Goal: Task Accomplishment & Management: Use online tool/utility

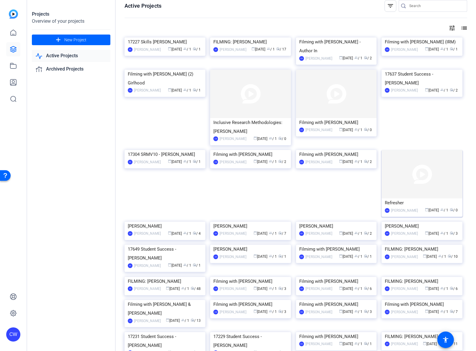
scroll to position [6, 0]
click at [406, 198] on img at bounding box center [421, 173] width 81 height 48
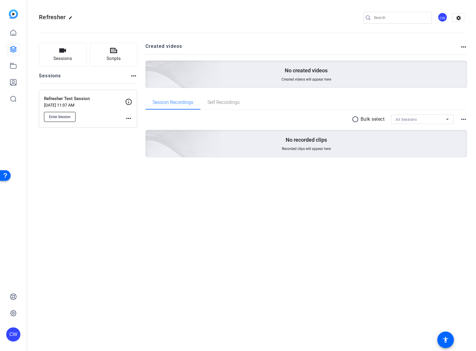
click at [69, 119] on span "Enter Session" at bounding box center [60, 116] width 22 height 5
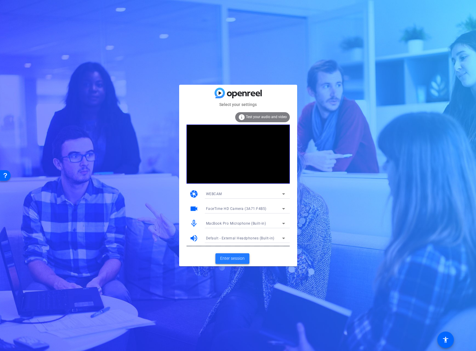
click at [241, 259] on span "Enter session" at bounding box center [232, 258] width 24 height 6
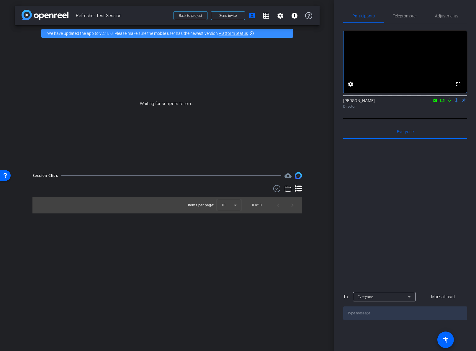
click at [287, 190] on icon at bounding box center [287, 188] width 7 height 7
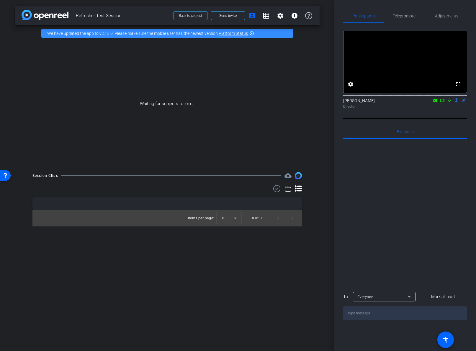
click at [297, 188] on icon at bounding box center [298, 188] width 7 height 6
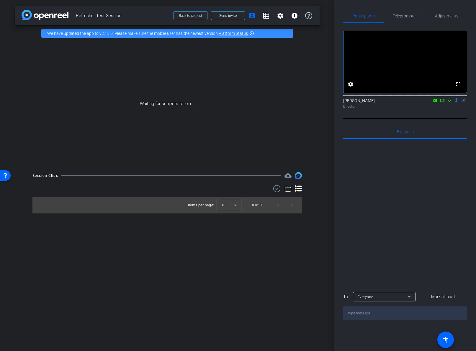
click at [277, 191] on icon at bounding box center [276, 188] width 9 height 7
click at [278, 191] on span at bounding box center [270, 189] width 21 height 14
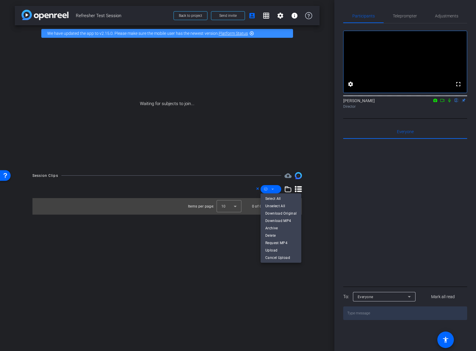
click at [317, 192] on div at bounding box center [238, 175] width 476 height 351
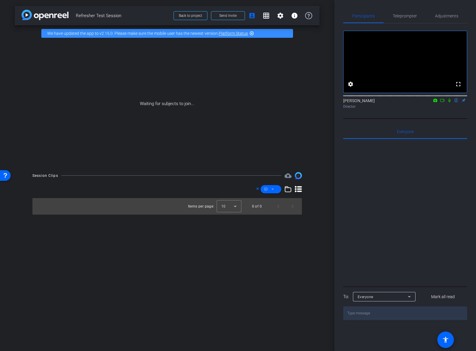
click at [289, 190] on icon at bounding box center [287, 188] width 7 height 7
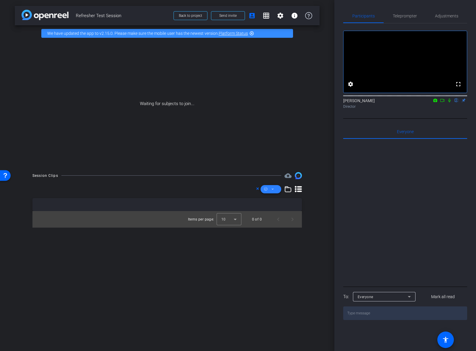
click at [276, 190] on span at bounding box center [270, 189] width 21 height 14
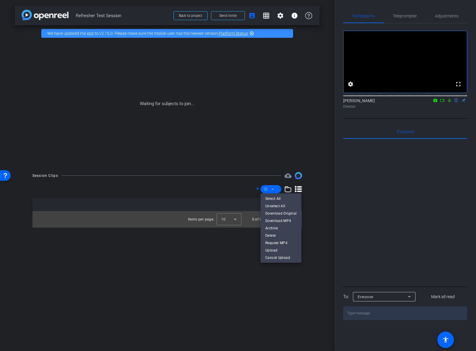
click at [257, 189] on div at bounding box center [238, 175] width 476 height 351
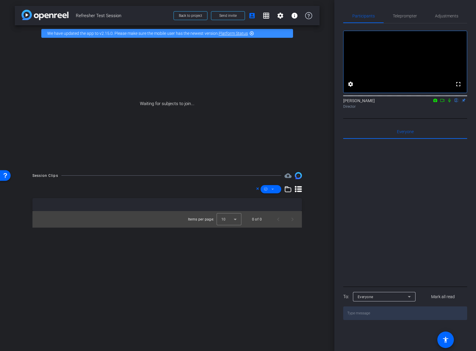
click at [257, 189] on icon at bounding box center [257, 188] width 3 height 7
click at [406, 17] on span "Teleprompter" at bounding box center [404, 16] width 24 height 4
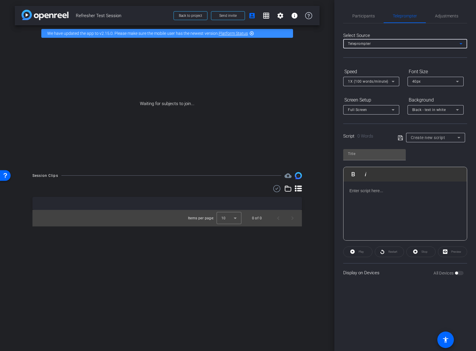
click at [401, 42] on div "Teleprompter" at bounding box center [403, 43] width 111 height 7
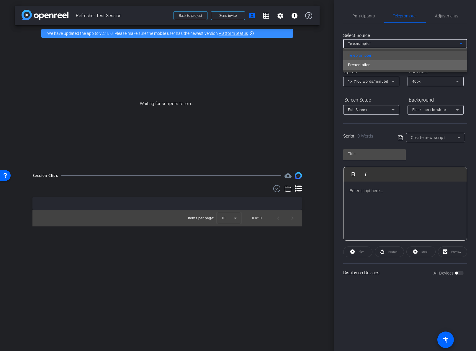
click at [390, 64] on mat-option "Presentation" at bounding box center [405, 64] width 124 height 9
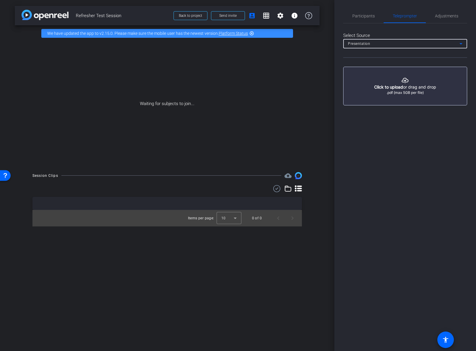
click at [403, 83] on button "button" at bounding box center [405, 86] width 124 height 39
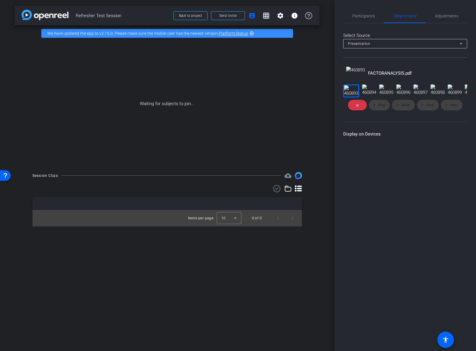
click at [384, 113] on div "close play_arrow Play replay Reset arrow_back Back arrow_forward Next" at bounding box center [405, 104] width 124 height 15
click at [407, 113] on div "close play_arrow Play replay Reset arrow_back Back arrow_forward Next" at bounding box center [405, 104] width 124 height 15
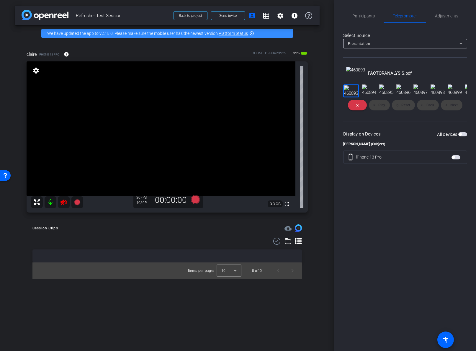
click at [461, 136] on span "button" at bounding box center [462, 134] width 9 height 4
click at [380, 107] on span "Play" at bounding box center [381, 105] width 7 height 4
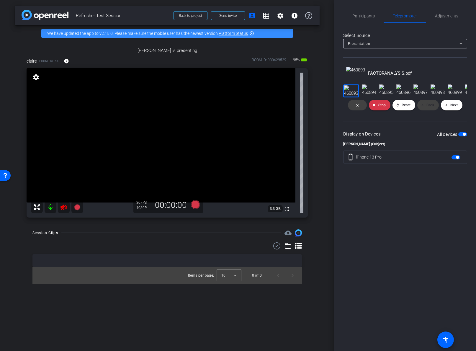
scroll to position [190, 0]
click at [449, 112] on span at bounding box center [451, 105] width 22 height 14
click at [450, 107] on span "Next" at bounding box center [453, 105] width 7 height 4
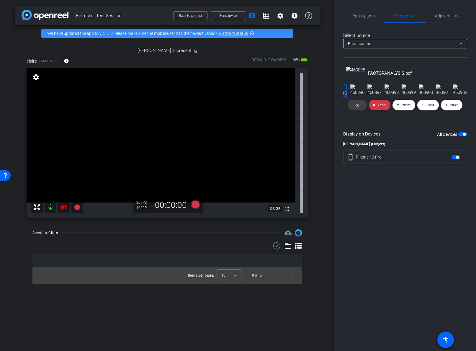
click at [454, 159] on span "button" at bounding box center [455, 157] width 9 height 4
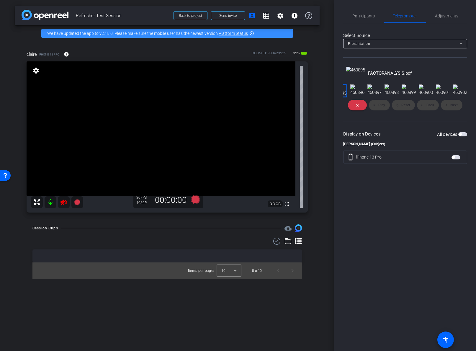
click at [454, 159] on span "button" at bounding box center [452, 157] width 3 height 3
click at [455, 159] on span "button" at bounding box center [455, 157] width 9 height 4
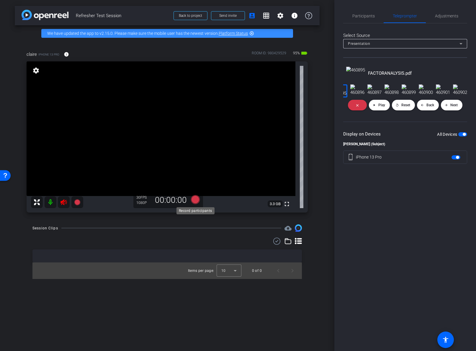
click at [196, 200] on icon at bounding box center [194, 199] width 9 height 9
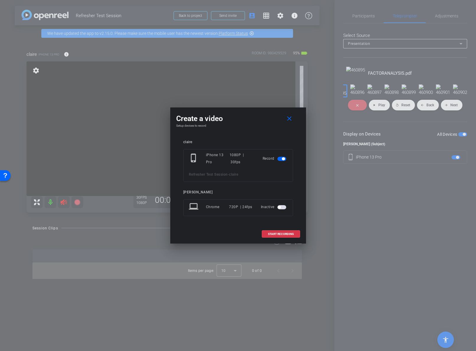
click at [284, 208] on span "button" at bounding box center [281, 207] width 9 height 4
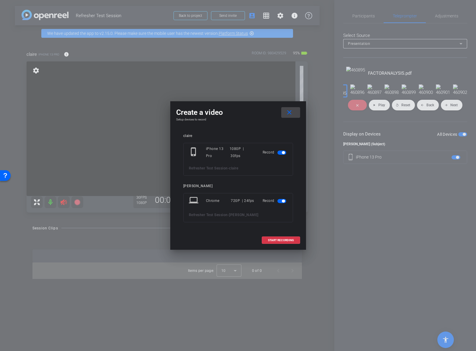
click at [289, 115] on mat-icon "close" at bounding box center [288, 112] width 7 height 7
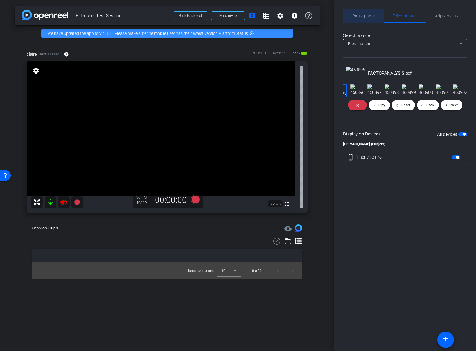
click at [365, 18] on span "Participants" at bounding box center [363, 16] width 22 height 4
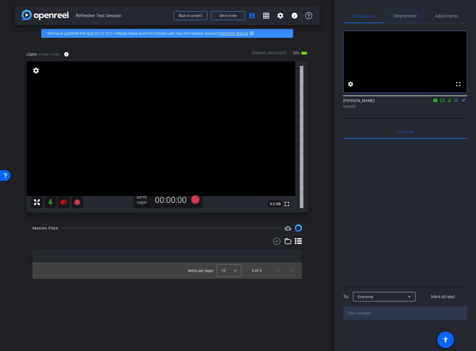
click at [416, 17] on span "Teleprompter" at bounding box center [404, 16] width 24 height 4
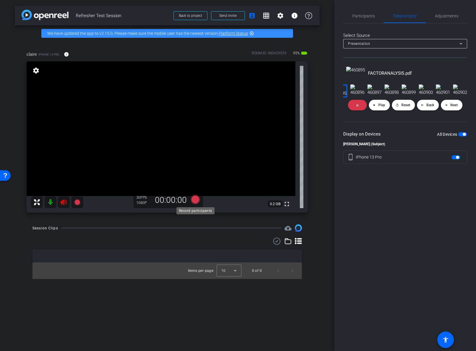
click at [195, 199] on icon at bounding box center [194, 199] width 9 height 9
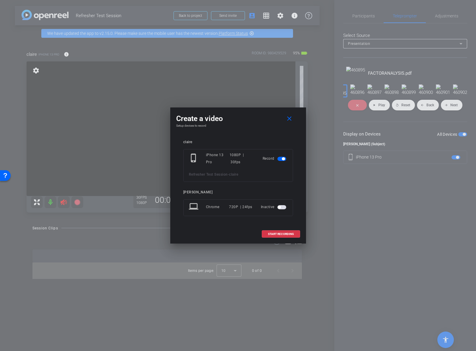
click at [283, 208] on span "button" at bounding box center [281, 207] width 9 height 4
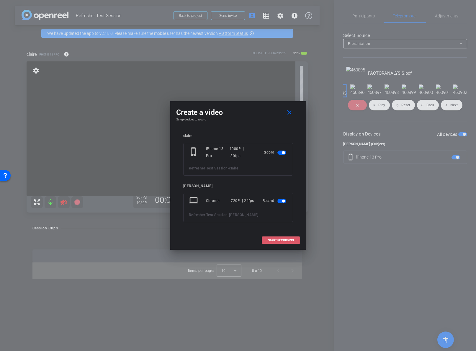
click at [274, 238] on span "START RECORDING" at bounding box center [281, 239] width 26 height 3
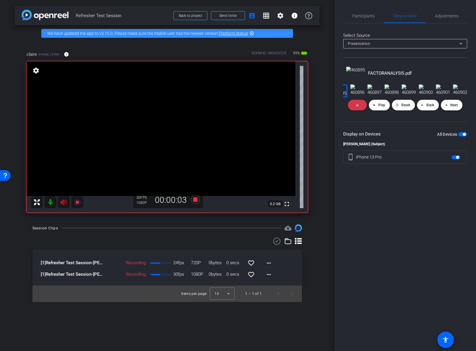
click at [453, 107] on span "Next" at bounding box center [453, 105] width 7 height 4
click at [452, 107] on span "Next" at bounding box center [453, 105] width 7 height 4
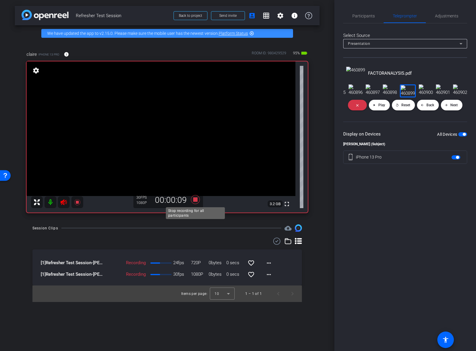
click at [194, 200] on icon at bounding box center [194, 199] width 9 height 9
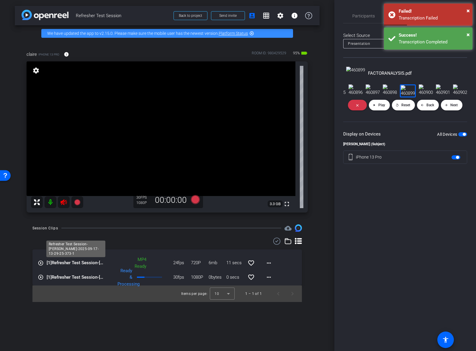
click at [93, 263] on span "[1] Refresher Test Session-Claire Williams-2025-09-17-13-29-25-373-1" at bounding box center [76, 262] width 58 height 7
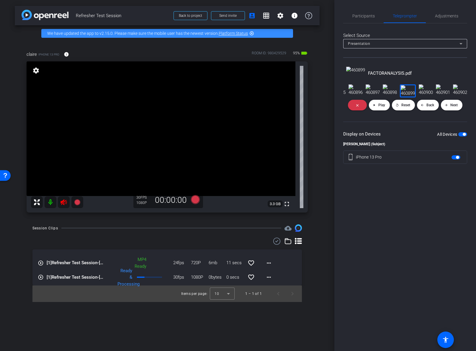
click at [41, 263] on mat-icon "play_circle_outline" at bounding box center [41, 263] width 6 height 6
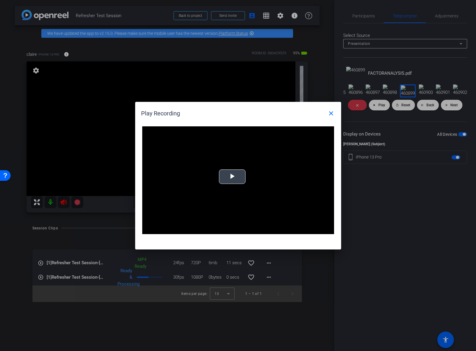
click at [232, 176] on span "Video Player" at bounding box center [232, 176] width 0 height 0
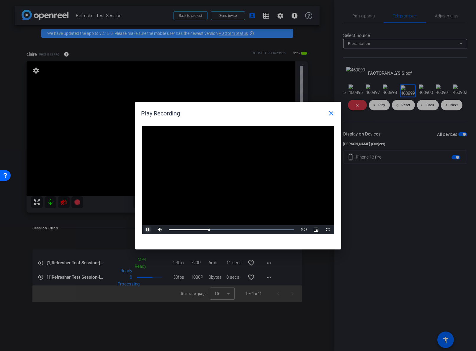
click at [147, 229] on span "Video Player" at bounding box center [148, 229] width 12 height 0
click at [332, 112] on mat-icon "close" at bounding box center [330, 113] width 7 height 7
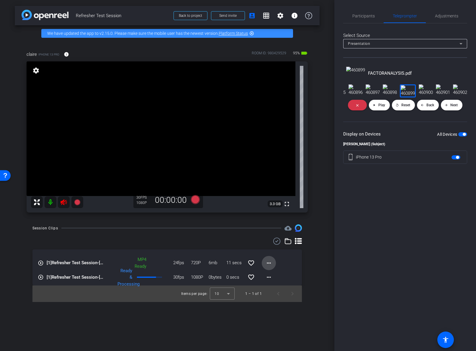
click at [268, 261] on mat-icon "more_horiz" at bounding box center [268, 262] width 7 height 7
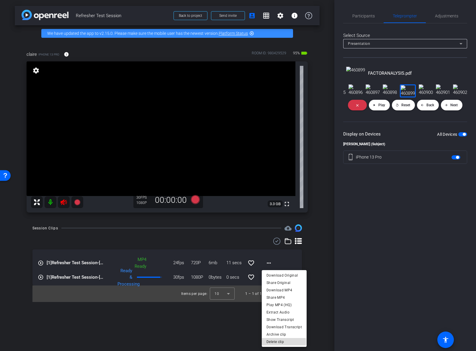
click at [277, 342] on span "Delete clip" at bounding box center [283, 341] width 35 height 7
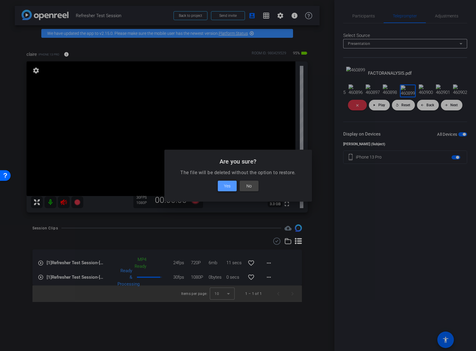
click at [228, 187] on span "Yes" at bounding box center [227, 185] width 6 height 7
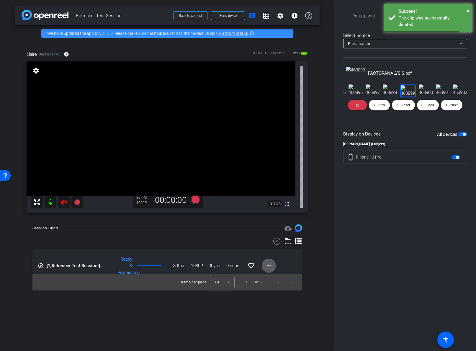
click at [270, 264] on mat-icon "more_horiz" at bounding box center [268, 265] width 7 height 7
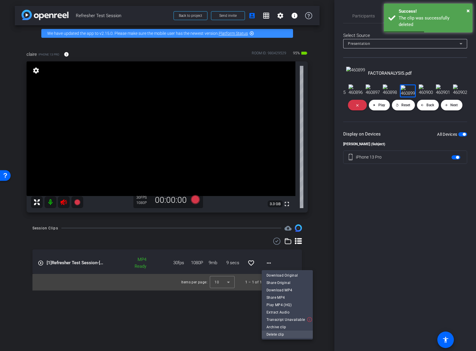
click at [277, 335] on span "Delete clip" at bounding box center [287, 333] width 42 height 7
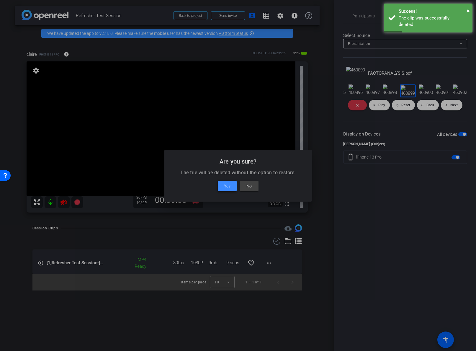
click at [229, 186] on span "Yes" at bounding box center [227, 185] width 6 height 7
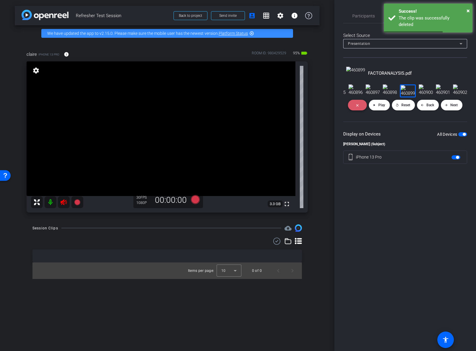
click at [356, 112] on span at bounding box center [357, 105] width 19 height 14
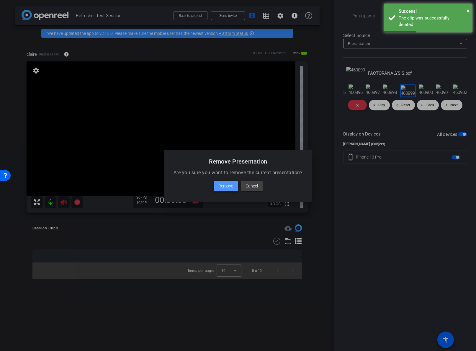
click at [228, 189] on span "Remove" at bounding box center [225, 185] width 15 height 7
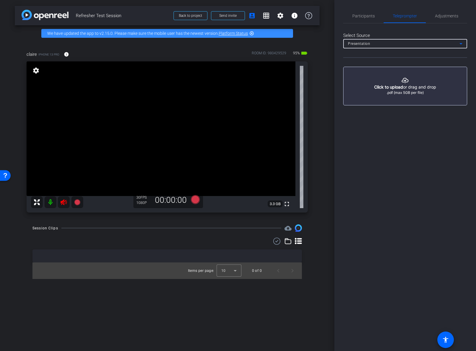
click at [384, 46] on div "Presentation" at bounding box center [403, 43] width 111 height 7
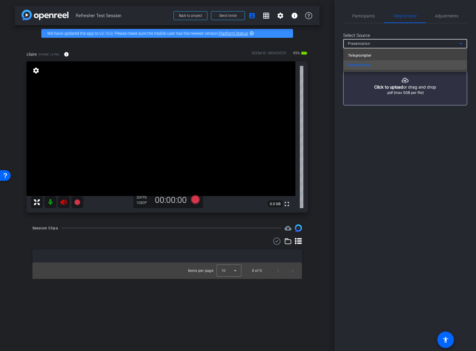
click at [384, 56] on mat-option "Teleprompter" at bounding box center [405, 55] width 124 height 9
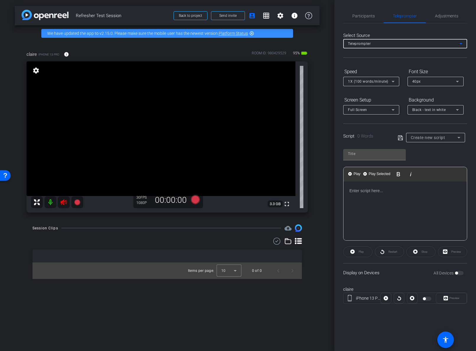
click at [387, 44] on div "Teleprompter" at bounding box center [403, 43] width 111 height 7
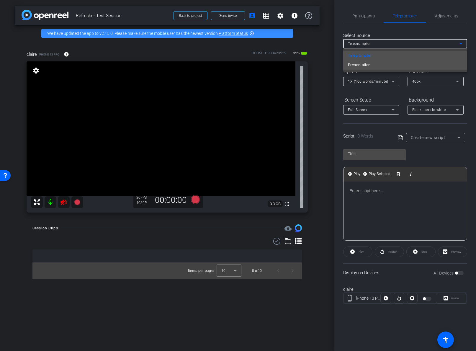
click at [382, 64] on mat-option "Presentation" at bounding box center [405, 64] width 124 height 9
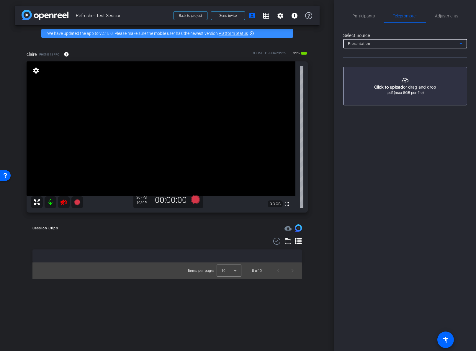
click at [405, 77] on button "button" at bounding box center [405, 86] width 124 height 39
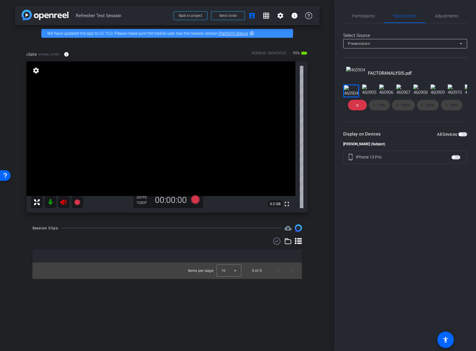
click at [463, 136] on span "button" at bounding box center [462, 134] width 9 height 4
click at [253, 34] on mat-icon "highlight_off" at bounding box center [251, 33] width 5 height 5
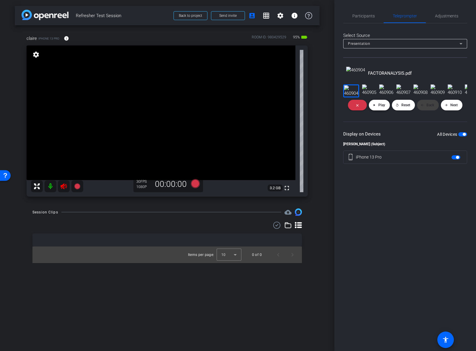
click at [375, 107] on mat-icon "play_arrow" at bounding box center [374, 105] width 4 height 4
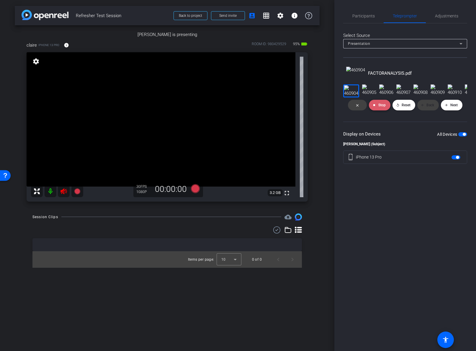
click at [382, 112] on span at bounding box center [380, 105] width 22 height 14
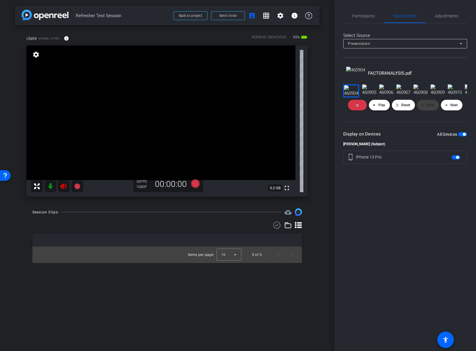
click at [382, 112] on span at bounding box center [379, 105] width 21 height 14
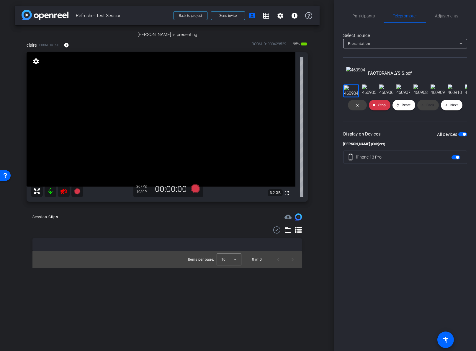
scroll to position [169, 0]
click at [193, 193] on icon at bounding box center [194, 188] width 9 height 9
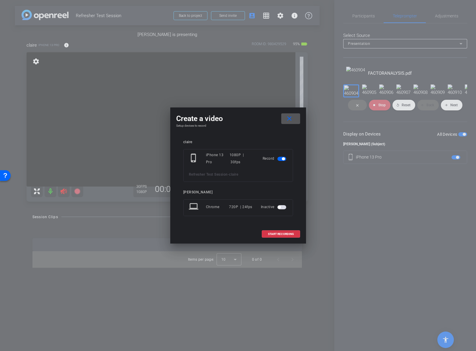
click at [282, 207] on span "button" at bounding box center [281, 207] width 9 height 4
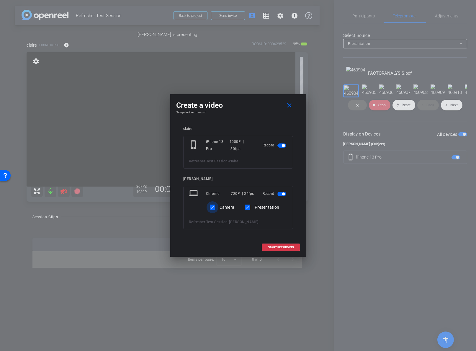
click at [216, 209] on input "Camera" at bounding box center [212, 207] width 12 height 12
checkbox input "false"
click at [274, 247] on span "START RECORDING" at bounding box center [281, 247] width 26 height 3
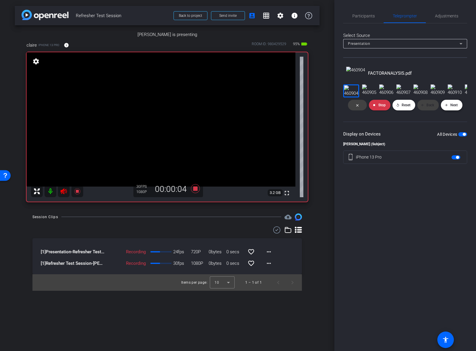
click at [456, 107] on span "Next" at bounding box center [453, 105] width 7 height 4
click at [457, 112] on span at bounding box center [451, 105] width 22 height 14
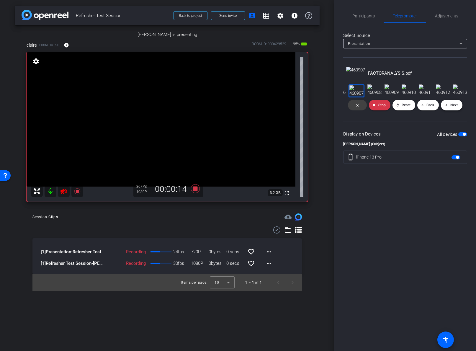
scroll to position [29, 0]
click at [450, 107] on span "Next" at bounding box center [453, 105] width 7 height 4
click at [451, 107] on span "Next" at bounding box center [453, 105] width 7 height 4
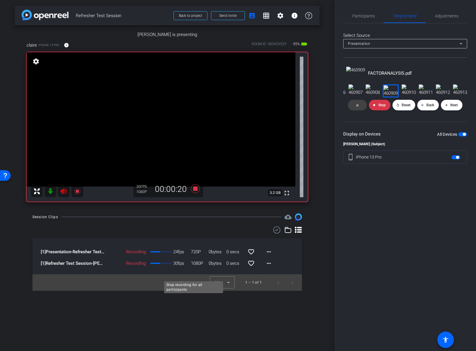
click at [194, 193] on icon at bounding box center [194, 188] width 9 height 9
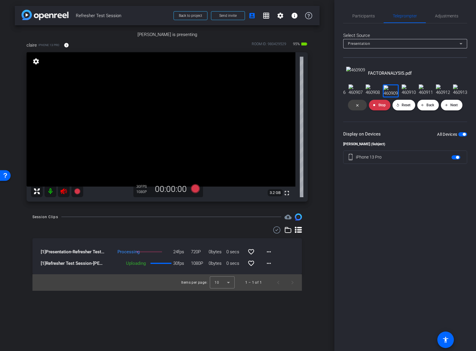
scroll to position [203, 0]
click at [42, 254] on mat-icon "play_circle_outline" at bounding box center [41, 252] width 6 height 6
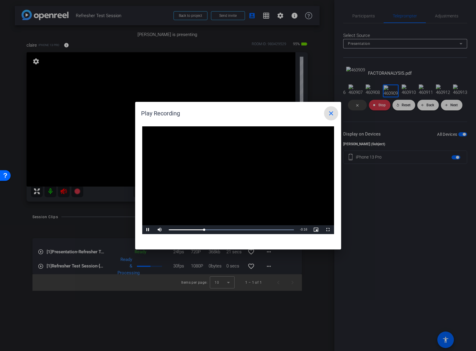
click at [333, 114] on mat-icon "close" at bounding box center [330, 113] width 7 height 7
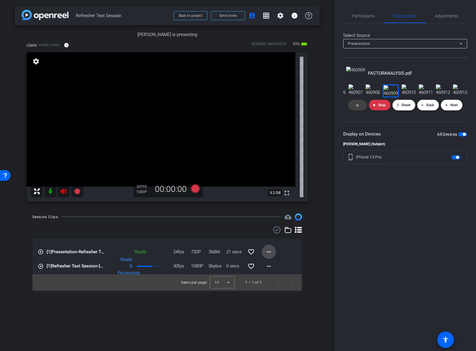
click at [266, 255] on mat-icon "more_horiz" at bounding box center [268, 251] width 7 height 7
click at [269, 300] on span "Delete clip" at bounding box center [278, 299] width 31 height 7
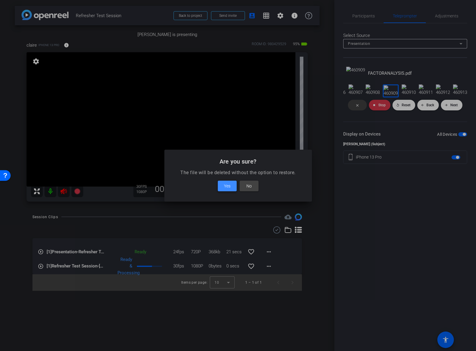
click at [228, 188] on span "Yes" at bounding box center [227, 185] width 6 height 7
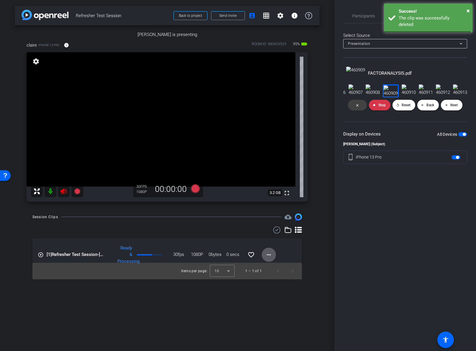
scroll to position [191, 0]
click at [265, 258] on mat-icon "more_horiz" at bounding box center [268, 254] width 7 height 7
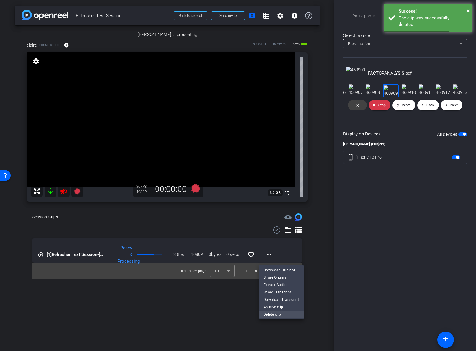
click at [264, 313] on span "Delete clip" at bounding box center [280, 313] width 35 height 7
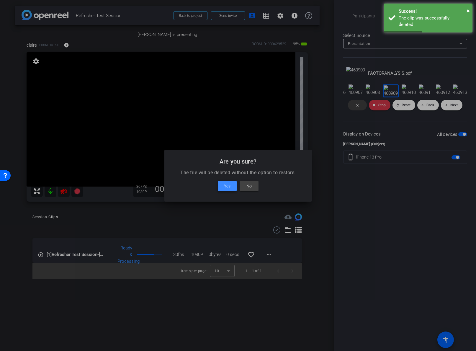
click at [228, 187] on span "Yes" at bounding box center [227, 185] width 6 height 7
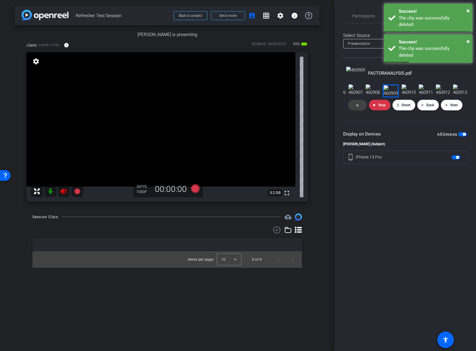
scroll to position [180, 0]
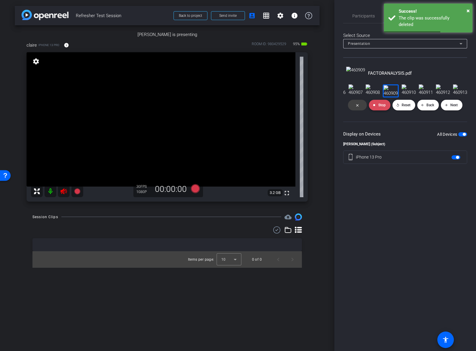
drag, startPoint x: 375, startPoint y: 242, endPoint x: 362, endPoint y: 238, distance: 13.5
click at [375, 110] on button "stop Stop" at bounding box center [380, 105] width 22 height 11
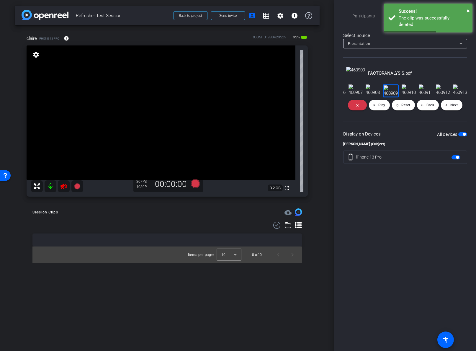
scroll to position [0, 0]
click at [377, 112] on span at bounding box center [379, 105] width 21 height 14
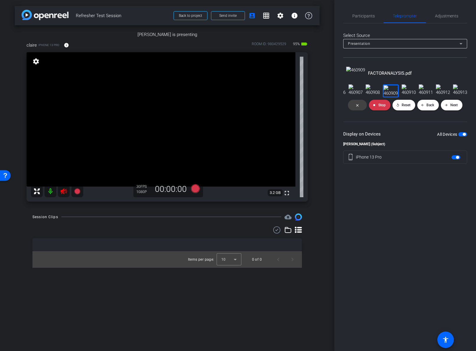
click at [462, 136] on span "button" at bounding box center [462, 134] width 9 height 4
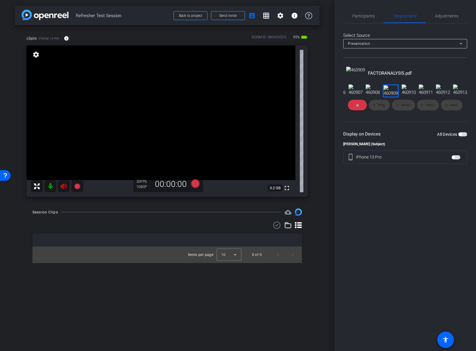
click at [462, 136] on span "button" at bounding box center [462, 134] width 9 height 4
click at [384, 112] on span at bounding box center [379, 105] width 21 height 14
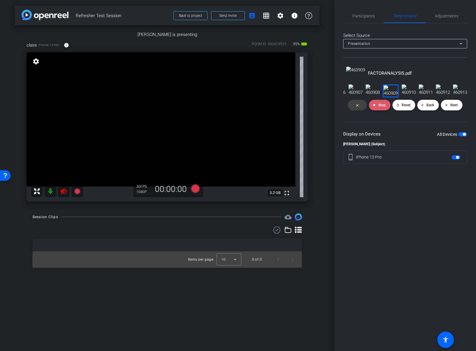
click at [383, 107] on span "Stop" at bounding box center [381, 105] width 7 height 4
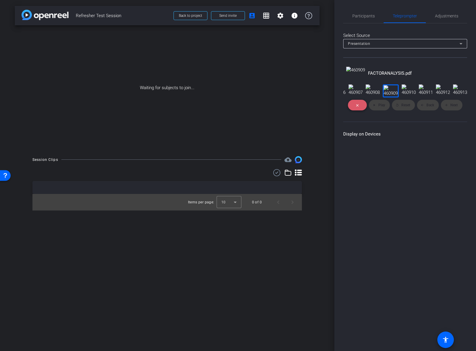
click at [359, 112] on span at bounding box center [357, 105] width 19 height 14
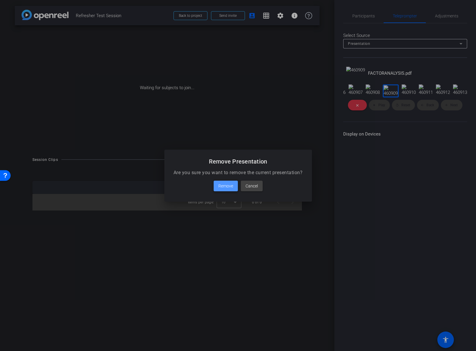
click at [225, 184] on span "Remove" at bounding box center [225, 185] width 15 height 7
